Goal: Information Seeking & Learning: Learn about a topic

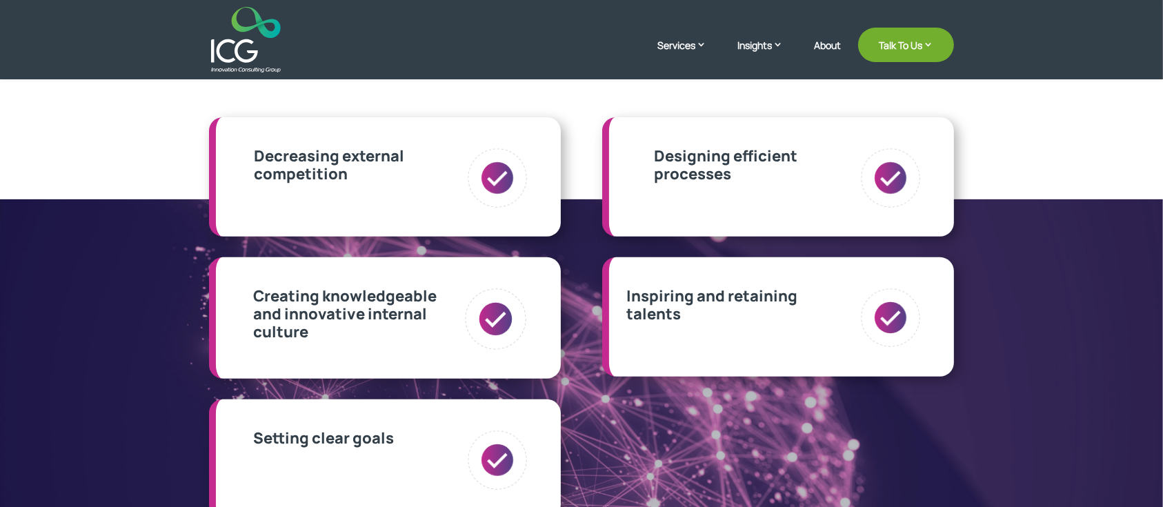
scroll to position [460, 0]
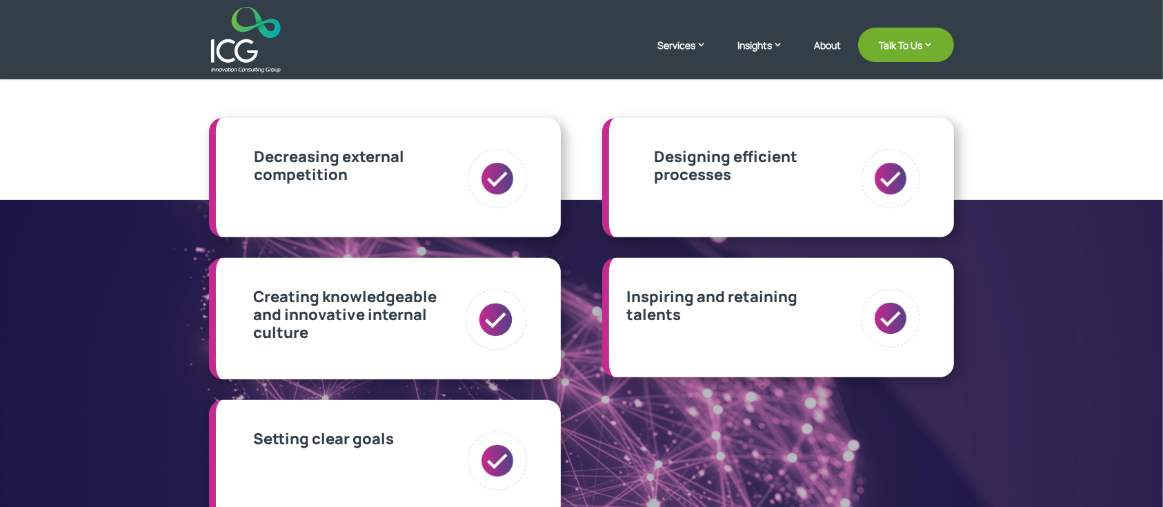
click at [861, 323] on img at bounding box center [891, 319] width 63 height 63
drag, startPoint x: 774, startPoint y: 299, endPoint x: 743, endPoint y: 299, distance: 31.1
click at [769, 299] on p "Inspiring and retaining talents" at bounding box center [712, 306] width 171 height 37
drag, startPoint x: 743, startPoint y: 299, endPoint x: 718, endPoint y: 297, distance: 25.6
click at [718, 297] on p "Inspiring and retaining talents" at bounding box center [712, 306] width 171 height 37
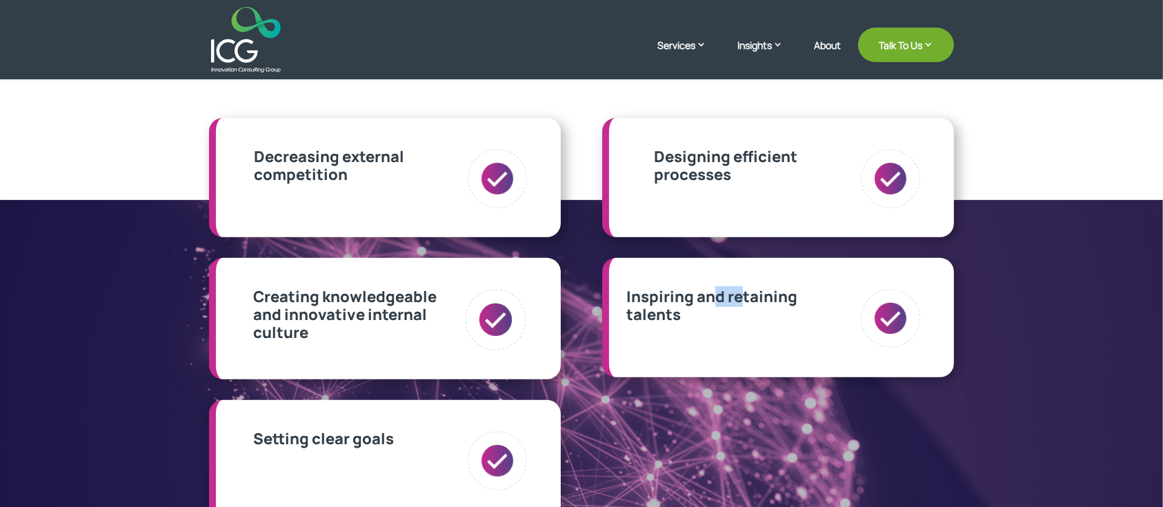
click at [714, 295] on p "Inspiring and retaining talents" at bounding box center [712, 306] width 171 height 37
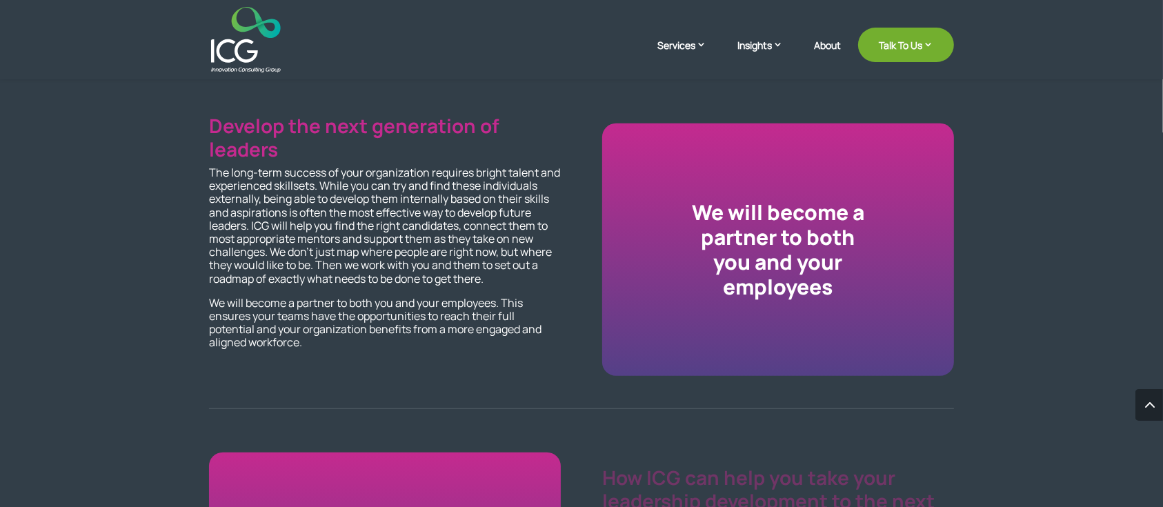
scroll to position [1196, 0]
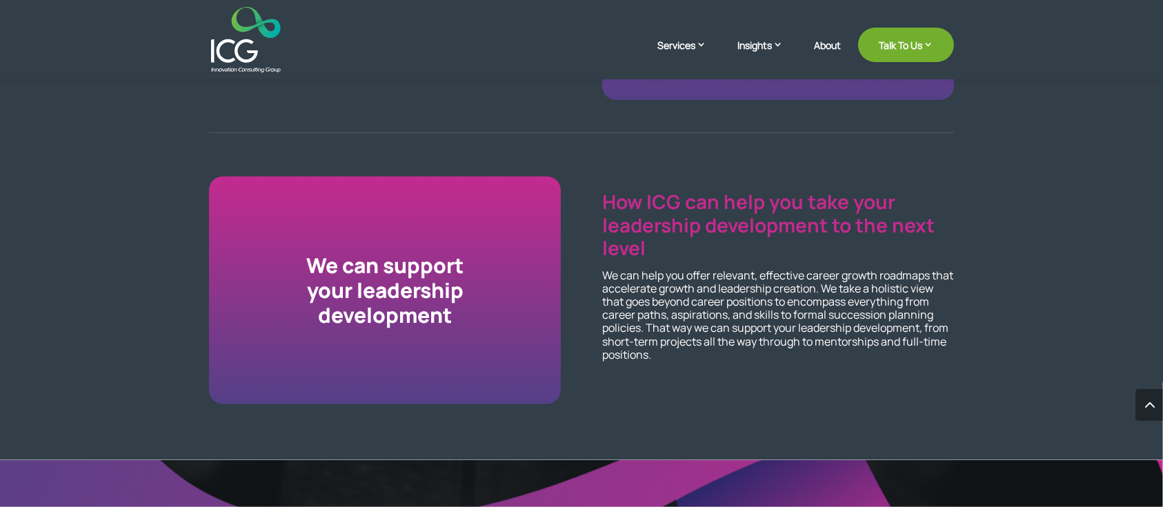
click at [712, 219] on p "How ICG can help you take your leadership development to the next level" at bounding box center [778, 225] width 352 height 70
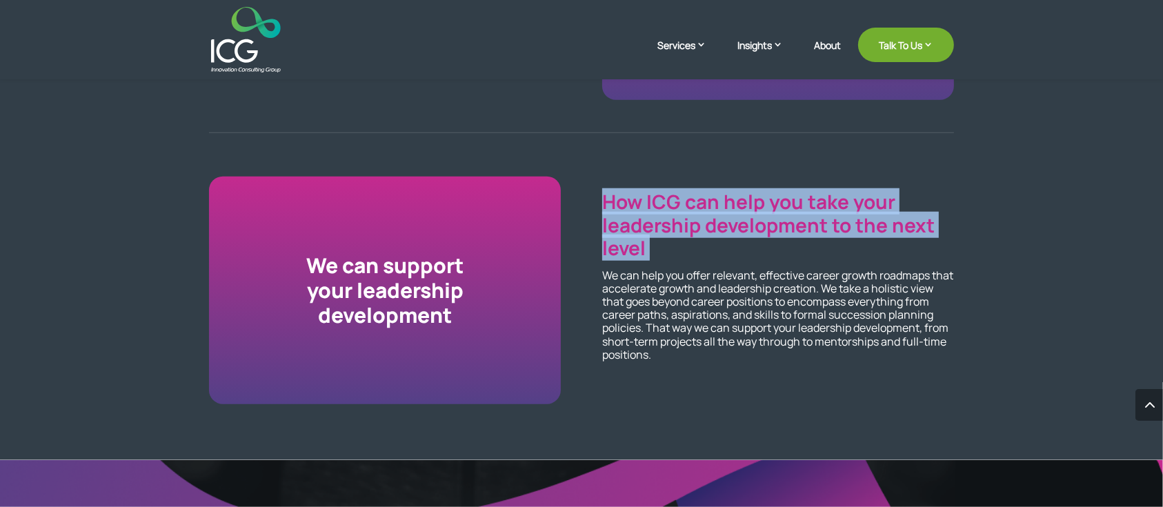
click at [712, 219] on p "How ICG can help you take your leadership development to the next level" at bounding box center [778, 225] width 352 height 70
copy div "How ICG can help you take your leadership development to the next level"
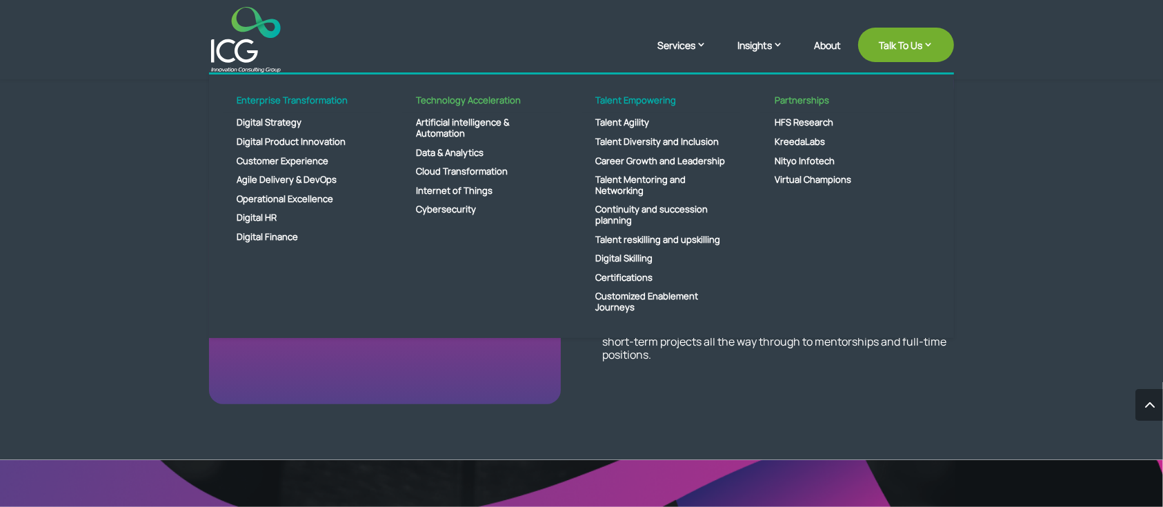
click at [680, 335] on ul "Enterprise Transformation Digital Strategy Digital Product Innovation Customer …" at bounding box center [581, 205] width 745 height 266
click at [678, 343] on p "We can help you offer relevant, effective career growth roadmaps that accelerat…" at bounding box center [778, 315] width 352 height 92
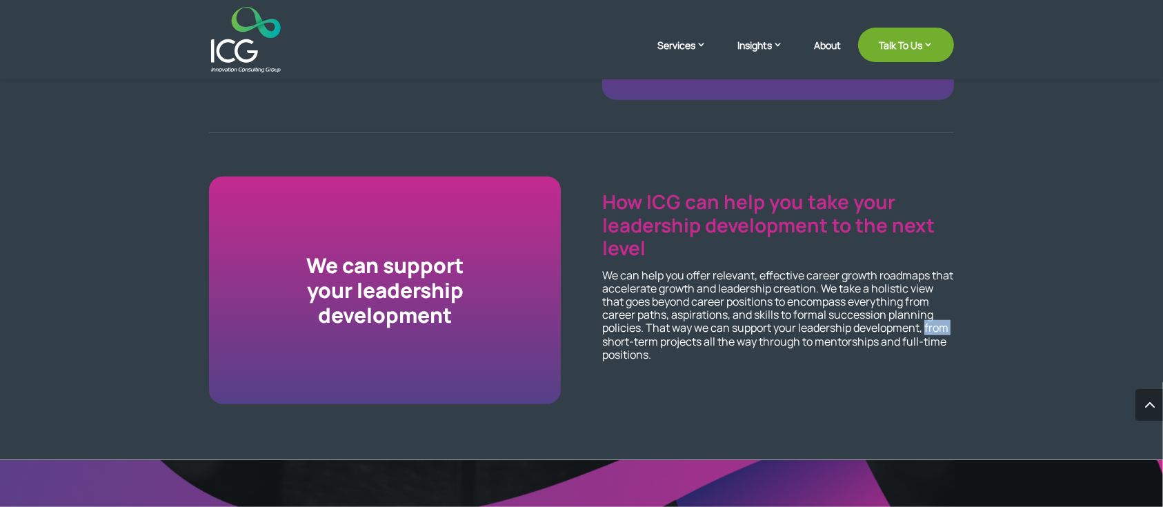
click at [678, 343] on p "We can help you offer relevant, effective career growth roadmaps that accelerat…" at bounding box center [778, 315] width 352 height 92
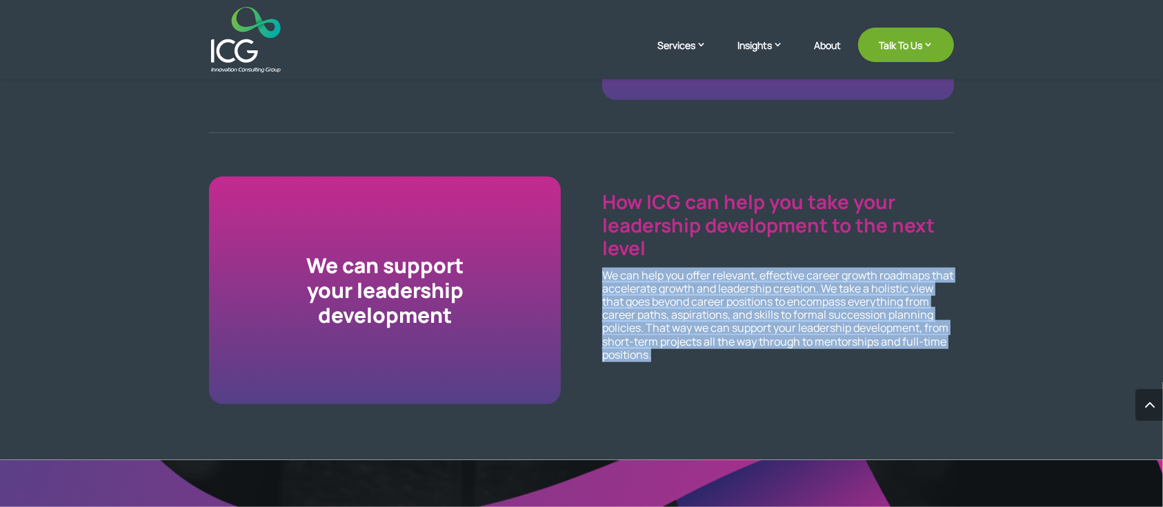
click at [678, 343] on p "We can help you offer relevant, effective career growth roadmaps that accelerat…" at bounding box center [778, 315] width 352 height 92
copy div "We can help you offer relevant, effective career growth roadmaps that accelerat…"
